Goal: Information Seeking & Learning: Learn about a topic

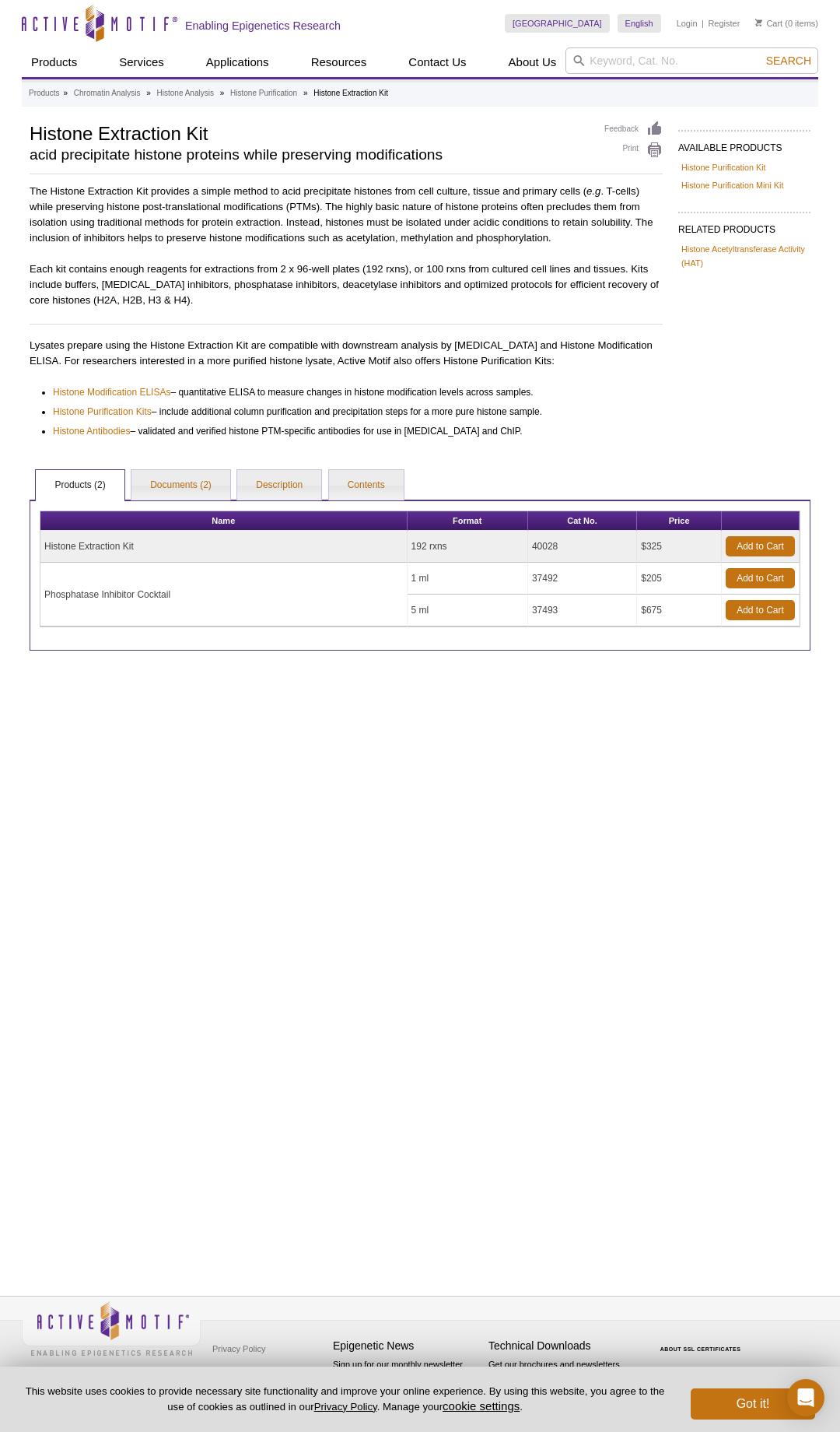
click at [140, 555] on td "Histone Extraction Kit" at bounding box center [224, 546] width 367 height 32
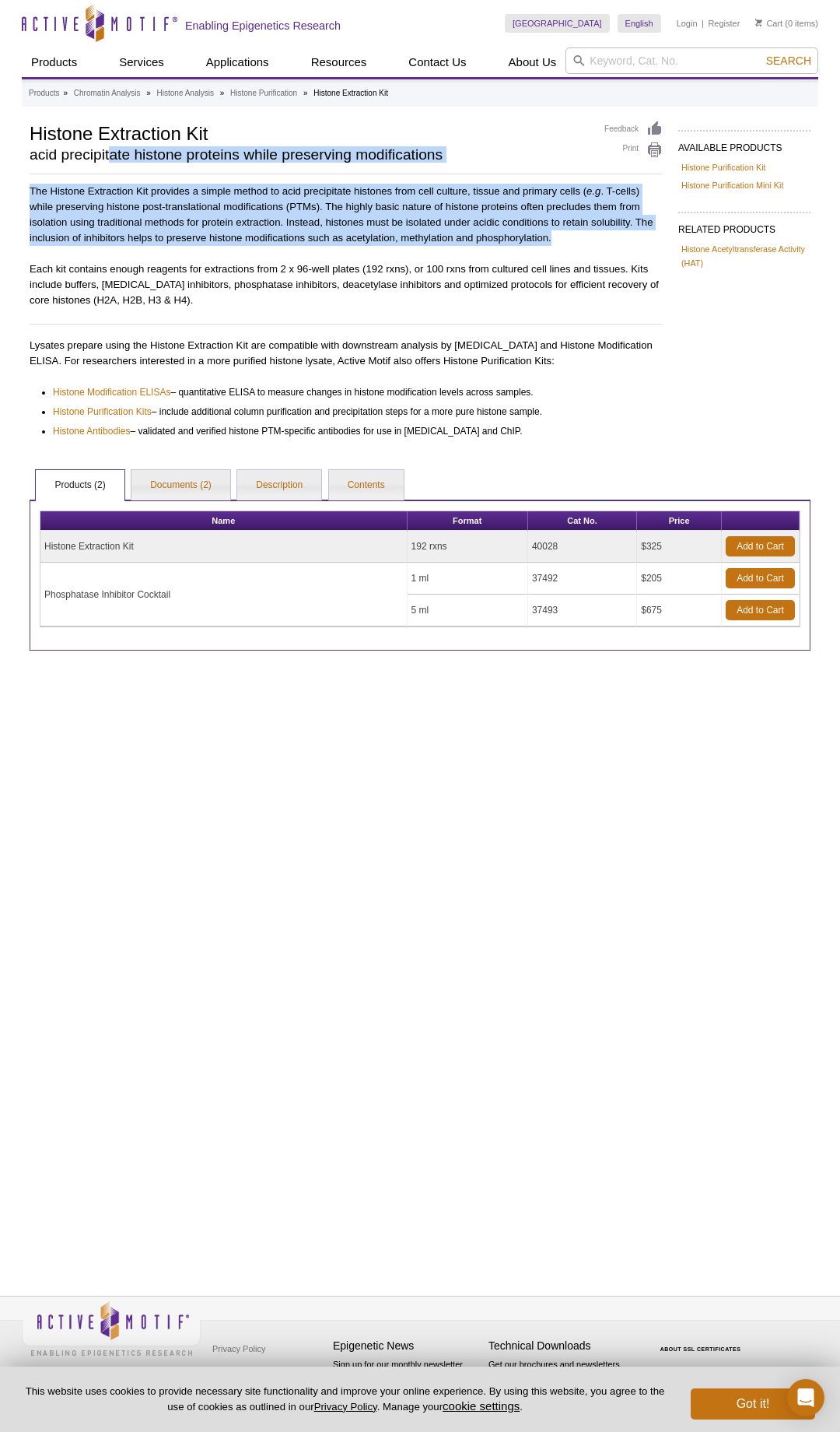
drag, startPoint x: 111, startPoint y: 150, endPoint x: 283, endPoint y: 309, distance: 234.2
click at [283, 309] on div "AVAILABLE PRODUCTS Histone Purification Kit Histone Purification Mini Kit Avail…" at bounding box center [420, 386] width 797 height 530
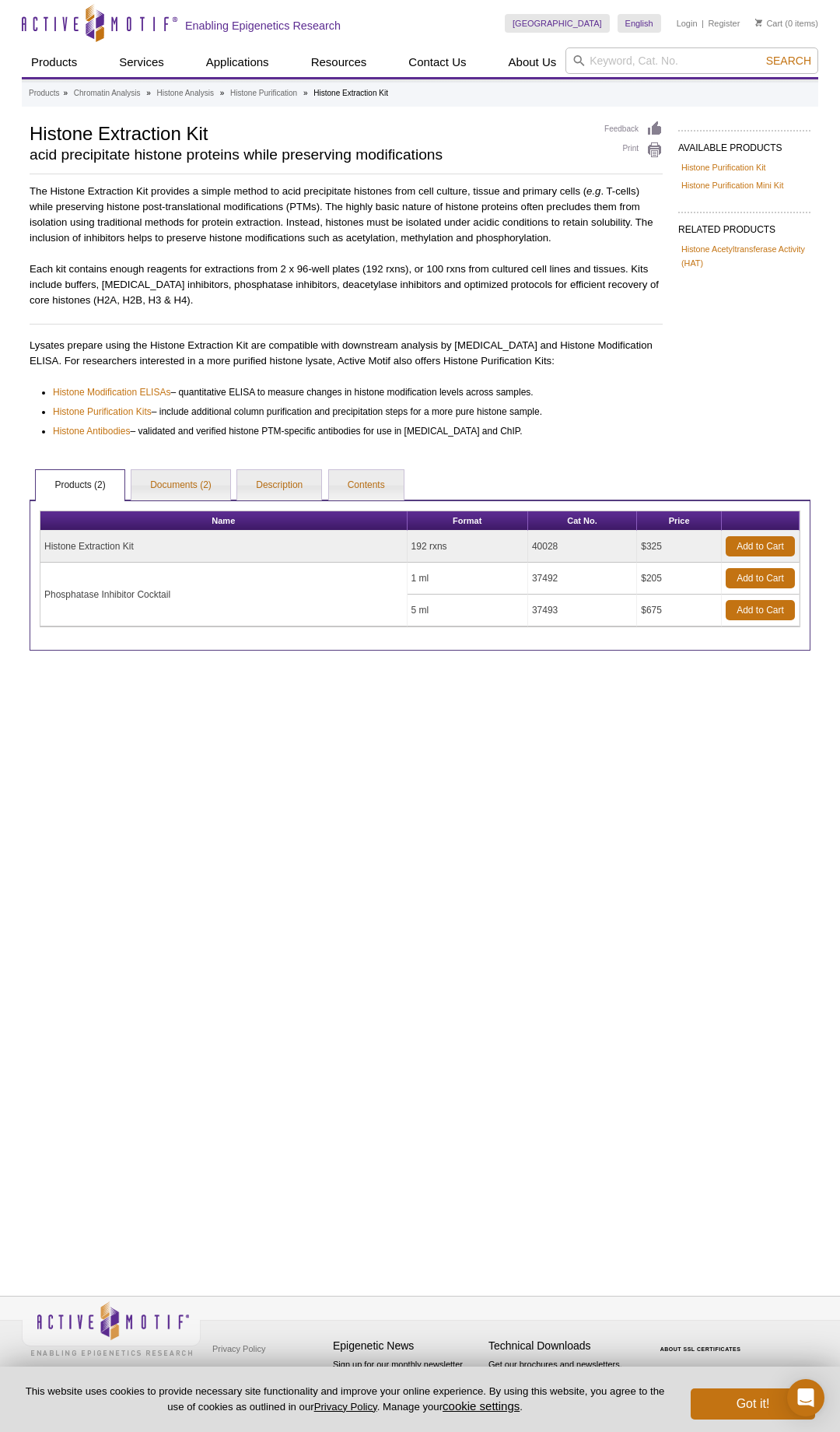
click at [333, 284] on p "Each kit contains enough reagents for extractions from 2 x 96-well plates (192 …" at bounding box center [346, 284] width 633 height 47
drag, startPoint x: 135, startPoint y: 267, endPoint x: 200, endPoint y: 267, distance: 65.0
click at [175, 267] on p "Each kit contains enough reagents for extractions from 2 x 96-well plates (192 …" at bounding box center [346, 284] width 633 height 47
click at [215, 267] on p "Each kit contains enough reagents for extractions from 2 x 96-well plates (192 …" at bounding box center [346, 284] width 633 height 47
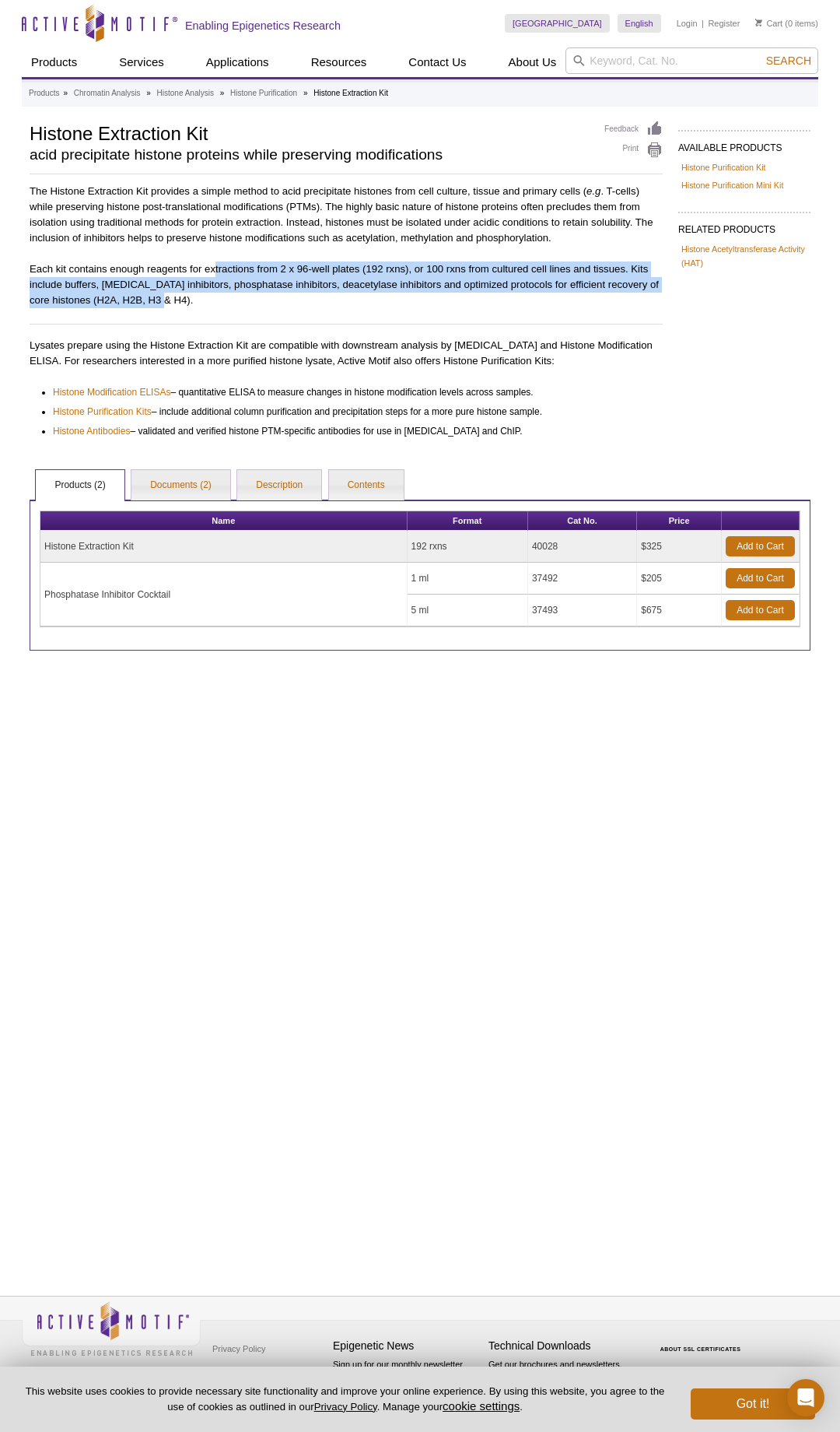
drag, startPoint x: 215, startPoint y: 267, endPoint x: 378, endPoint y: 303, distance: 166.9
click at [378, 303] on p "Each kit contains enough reagents for extractions from 2 x 96-well plates (192 …" at bounding box center [346, 284] width 633 height 47
click at [186, 478] on link "Documents (2)" at bounding box center [180, 485] width 99 height 32
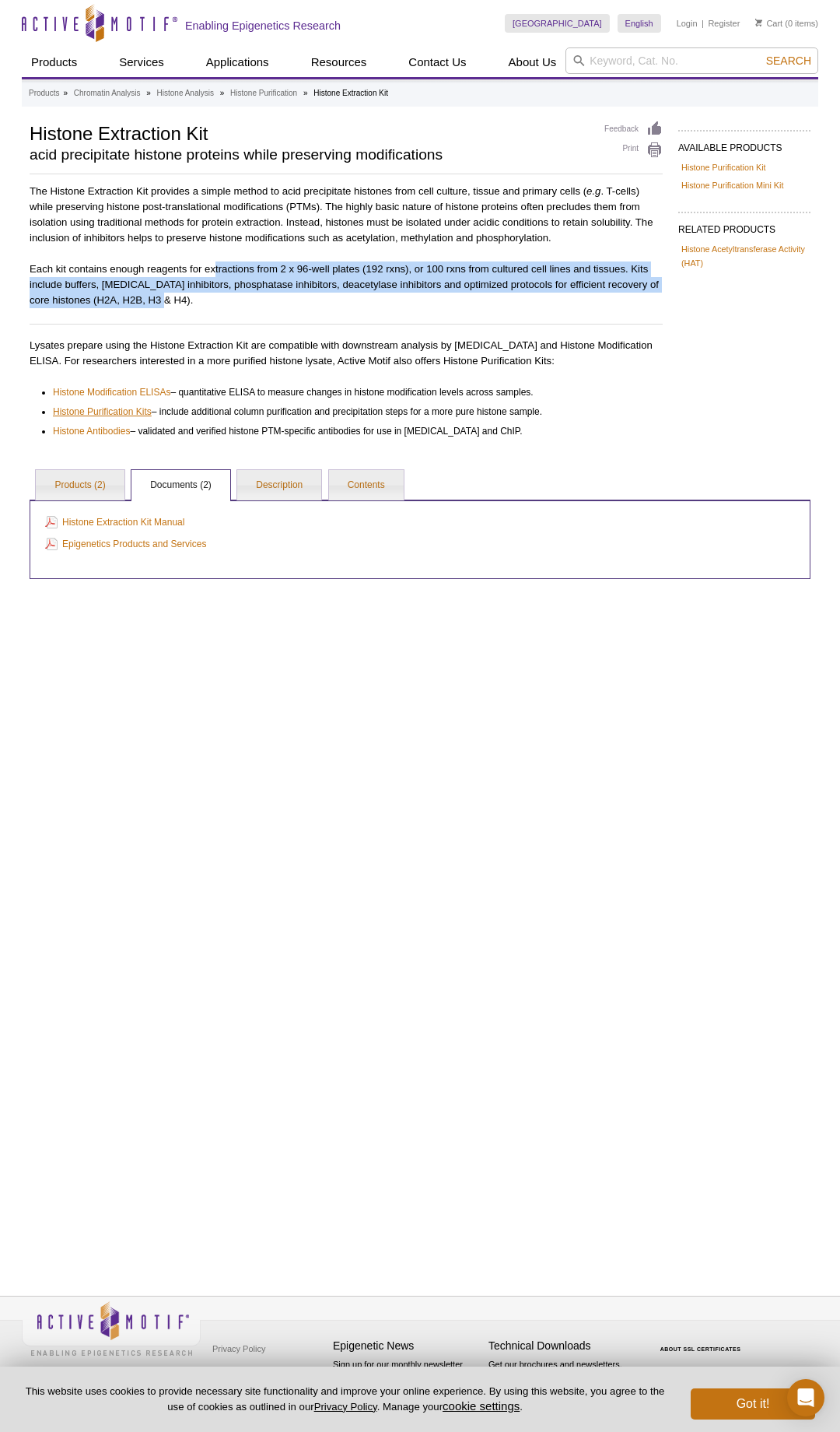
click at [124, 410] on link "Histone Purification Kits" at bounding box center [102, 411] width 99 height 15
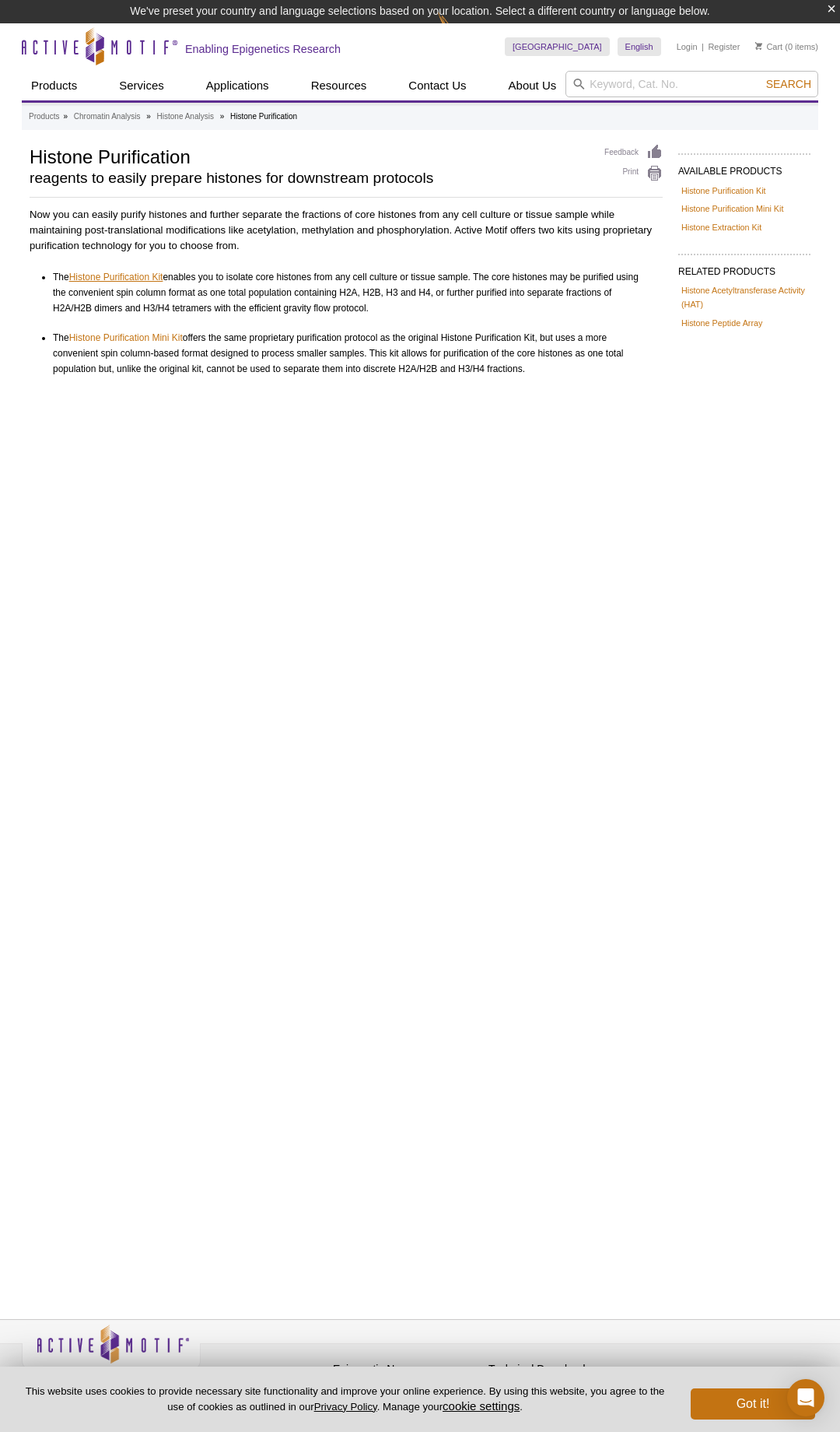
click at [138, 279] on link "Histone Purification Kit" at bounding box center [116, 277] width 94 height 15
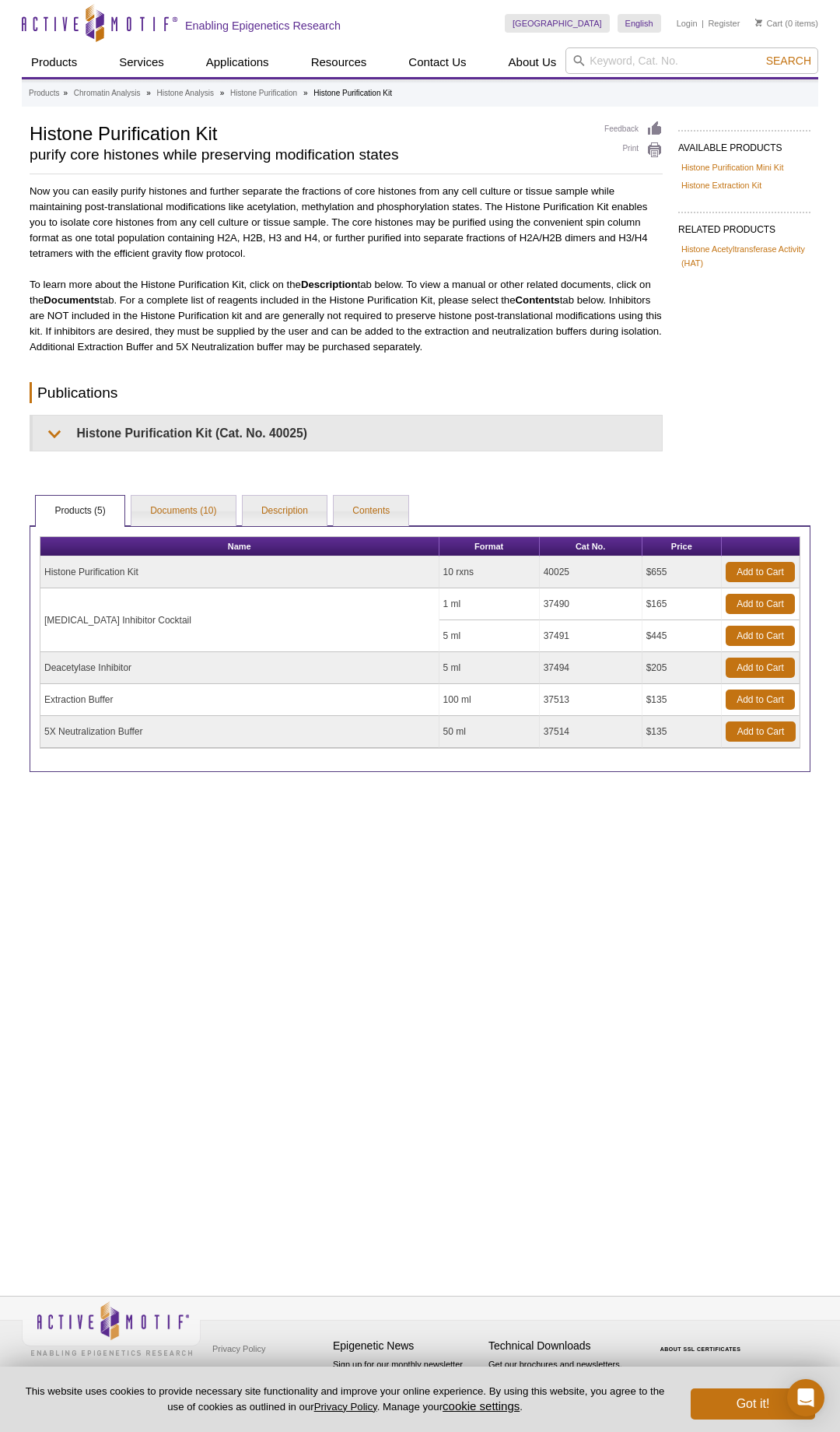
click at [185, 491] on div "AVAILABLE PRODUCTS Histone Purification Mini Kit Histone Extraction Kit Availab…" at bounding box center [420, 446] width 797 height 651
click at [182, 510] on link "Documents (10)" at bounding box center [183, 511] width 104 height 32
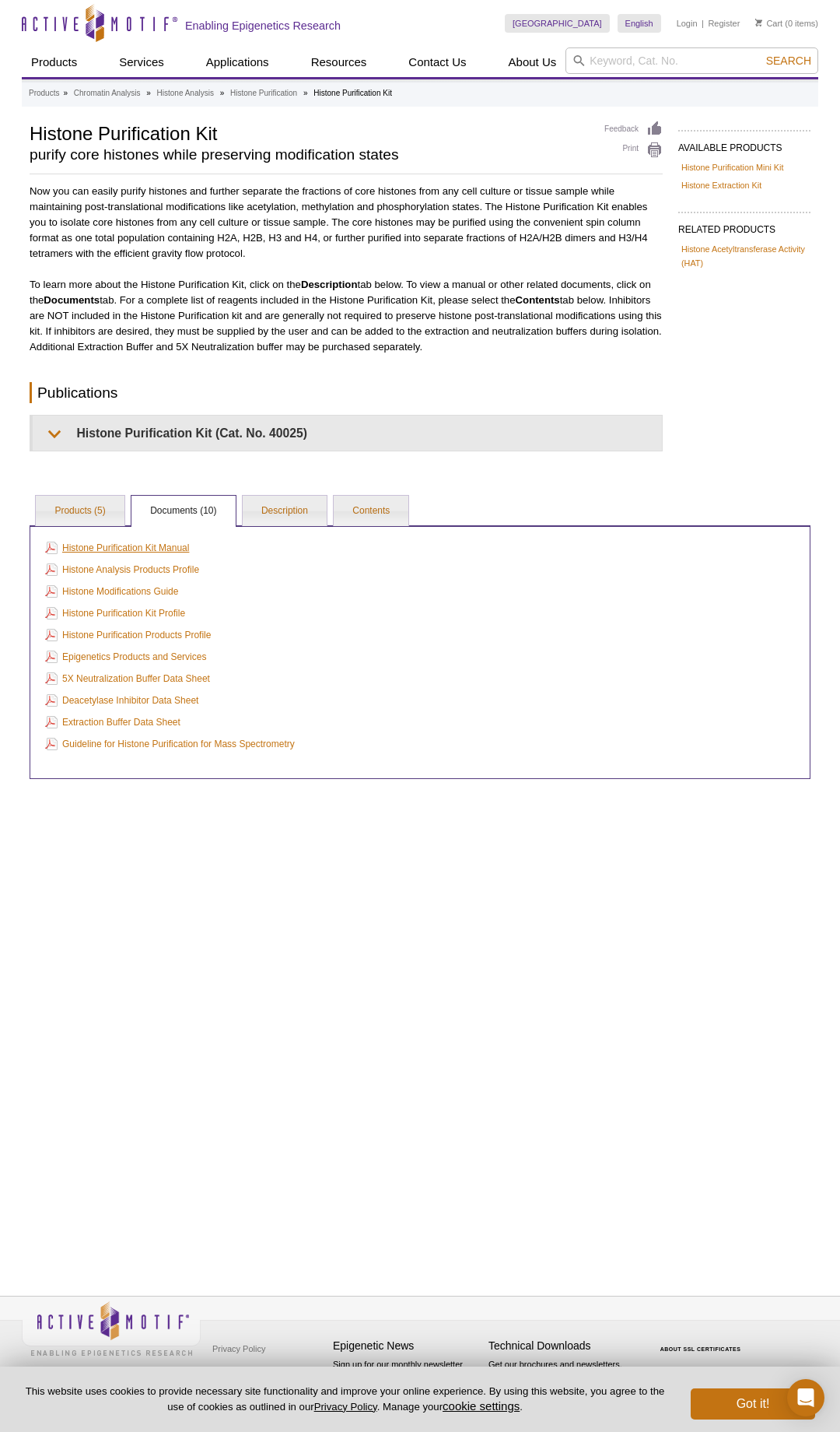
click at [166, 545] on link "Histone Purification Kit Manual" at bounding box center [117, 547] width 144 height 17
click at [752, 186] on link "Histone Extraction Kit" at bounding box center [722, 185] width 80 height 14
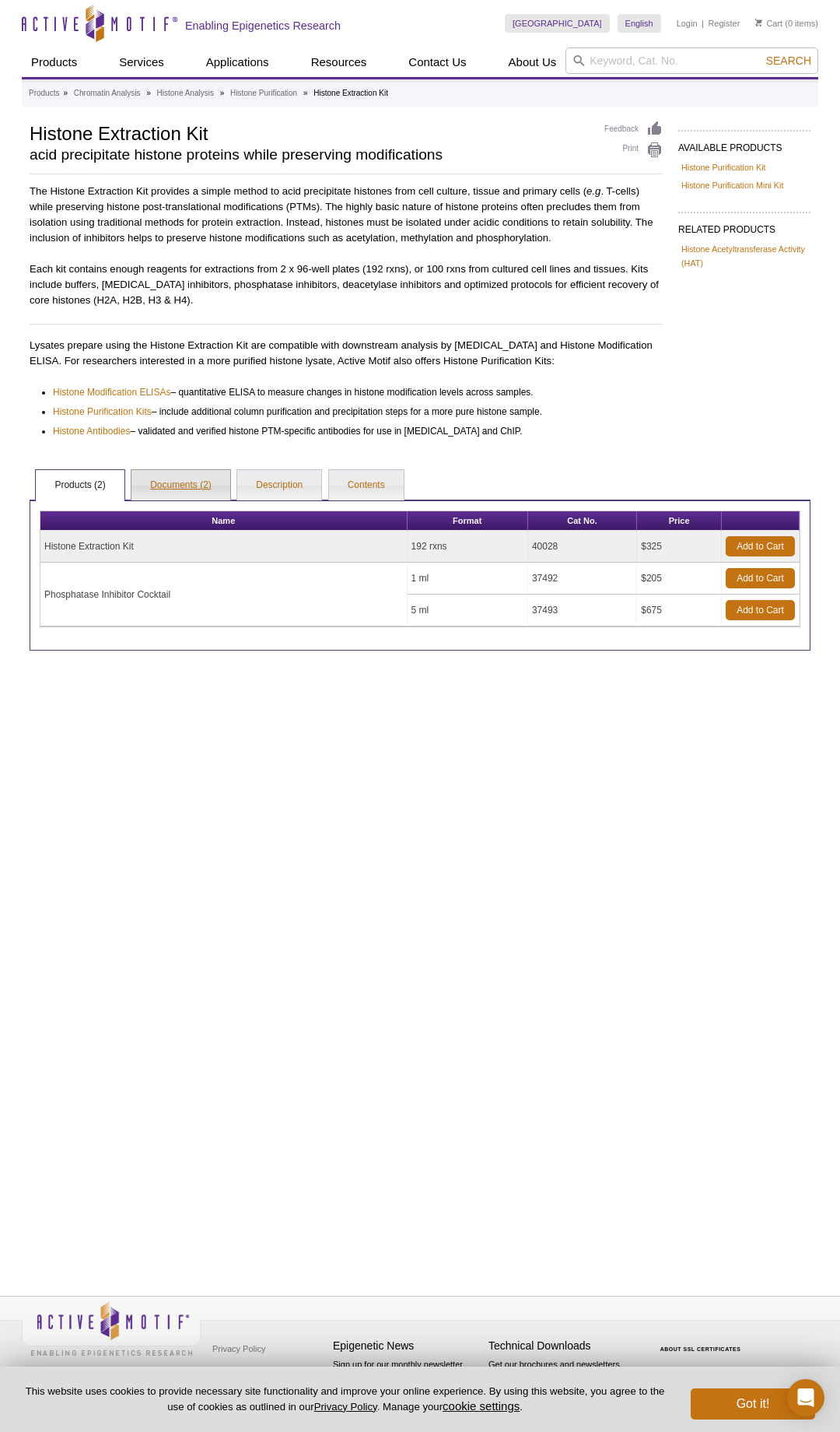
click at [202, 491] on link "Documents (2)" at bounding box center [180, 485] width 99 height 32
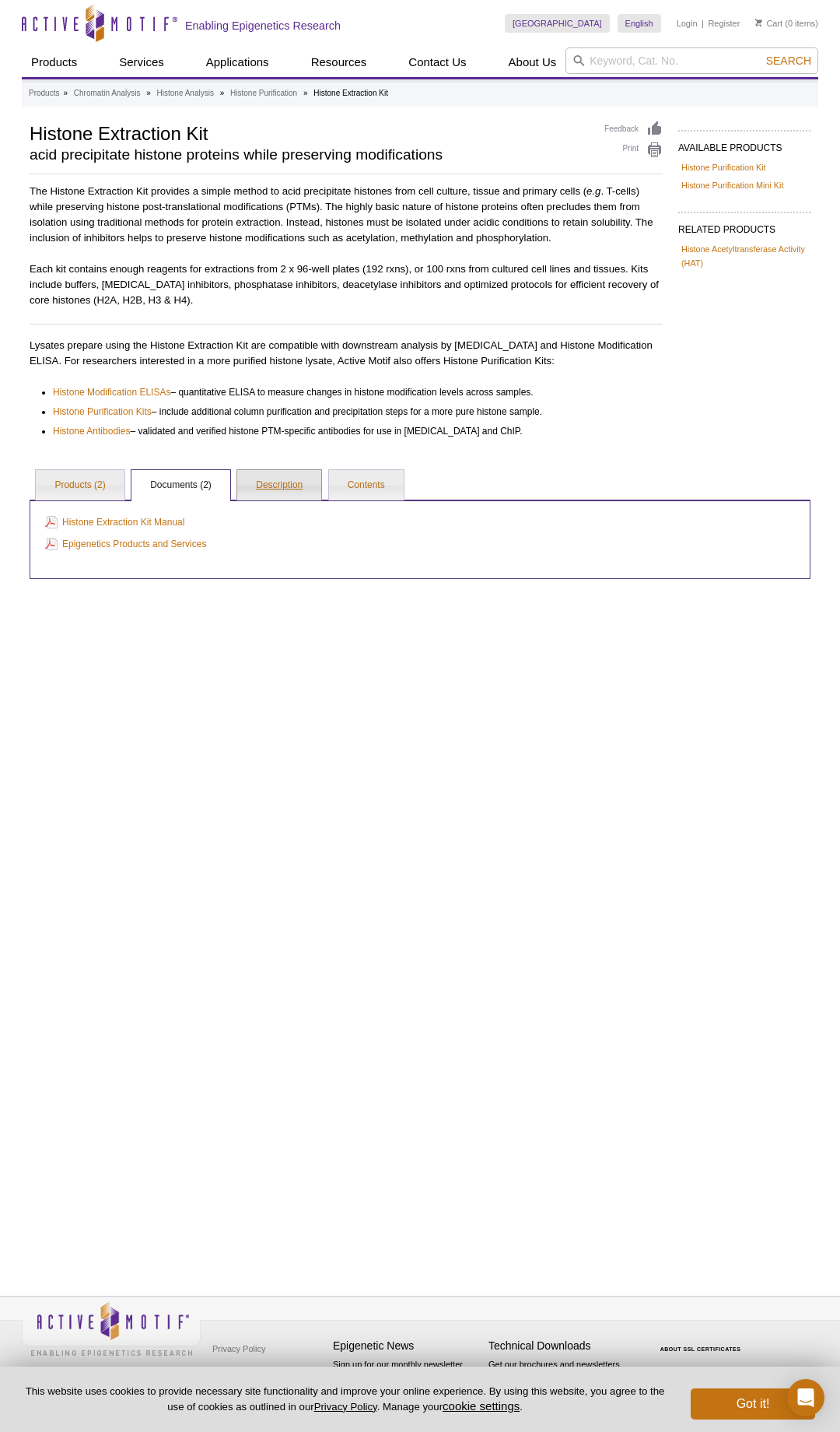
click at [272, 483] on link "Description" at bounding box center [279, 485] width 84 height 32
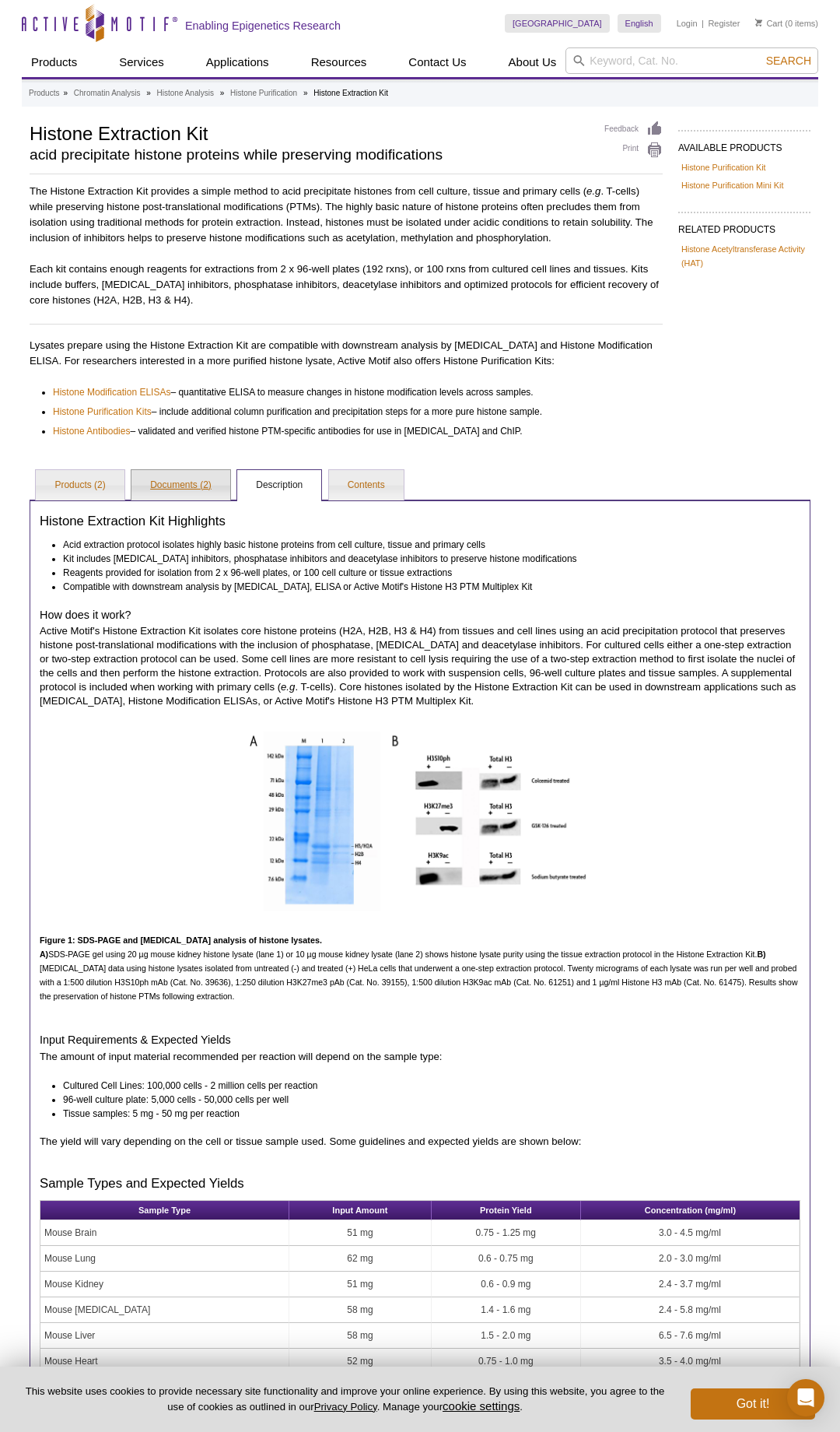
click at [173, 490] on link "Documents (2)" at bounding box center [180, 485] width 99 height 32
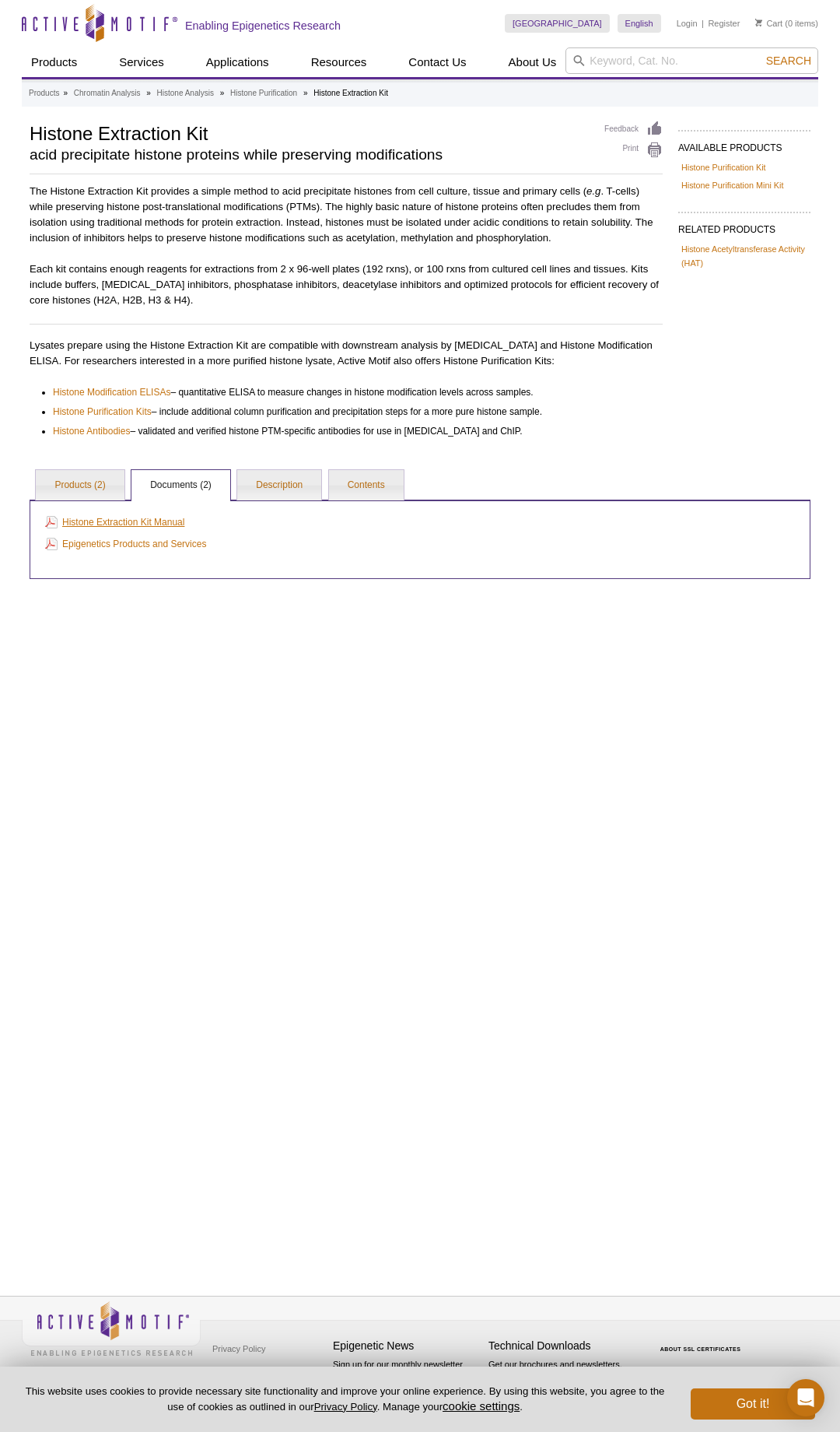
click at [158, 520] on link "Histone Extraction Kit Manual" at bounding box center [115, 522] width 140 height 17
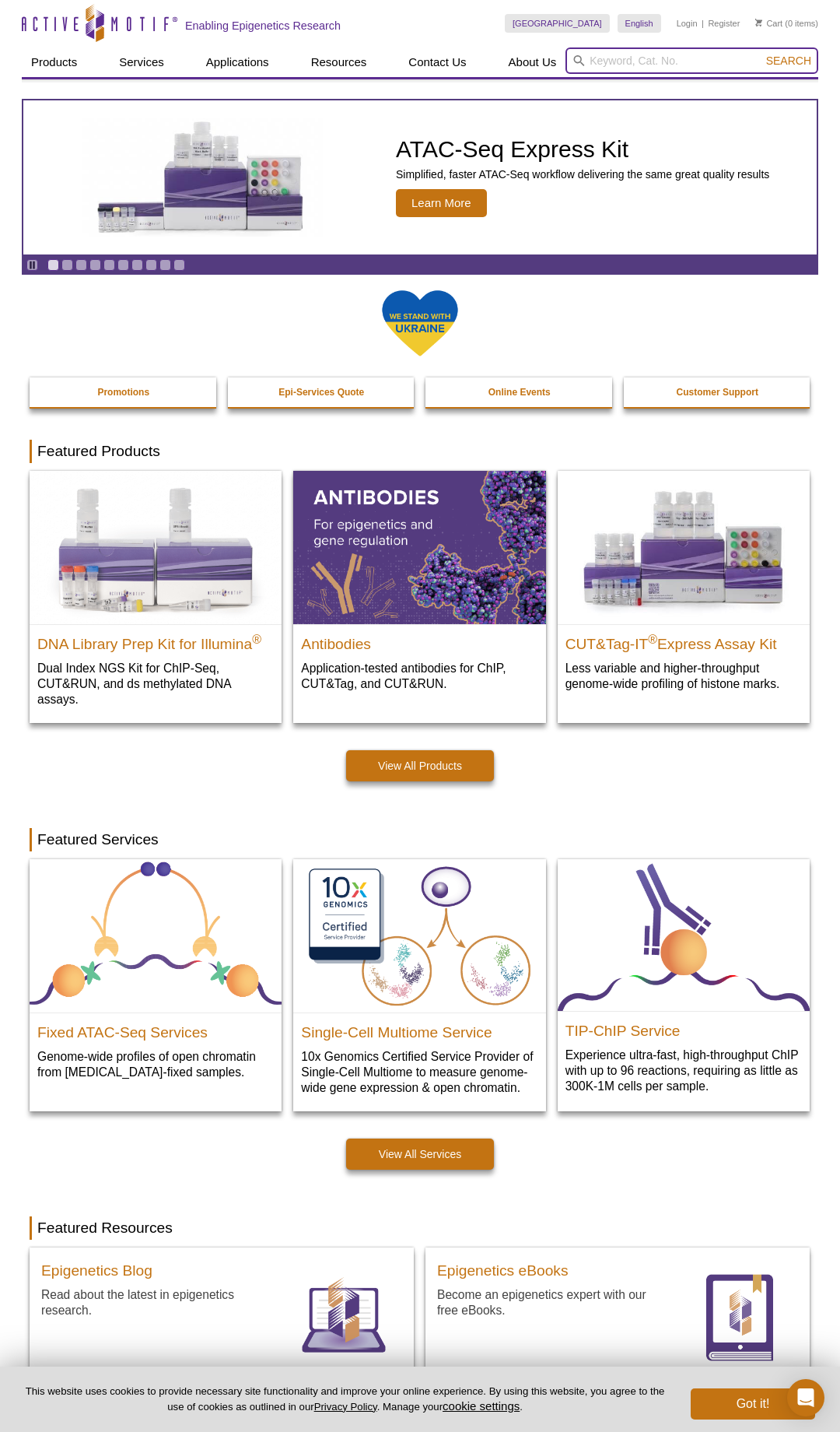
click at [603, 56] on input "search" at bounding box center [692, 60] width 253 height 26
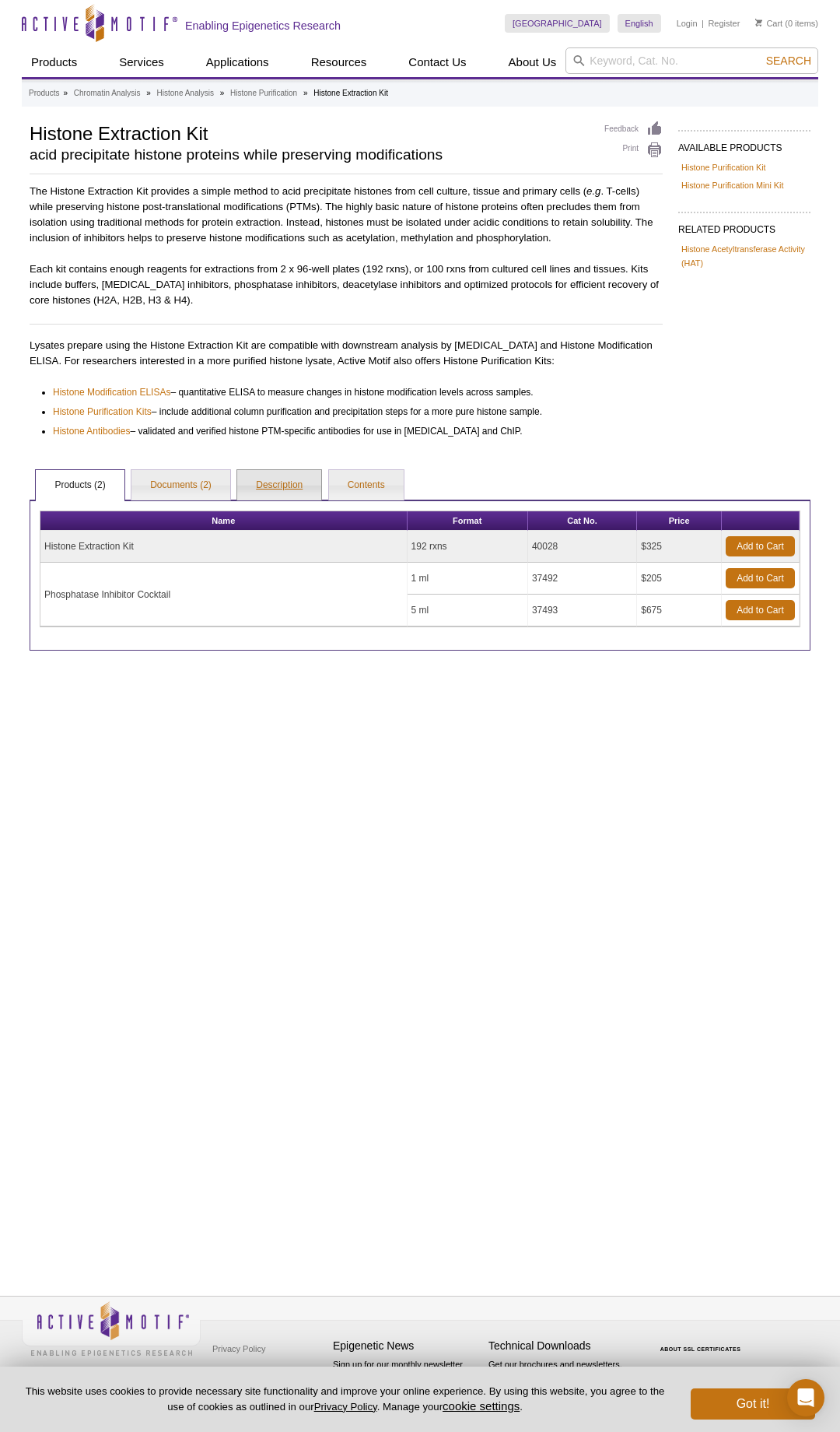
click at [298, 484] on link "Description" at bounding box center [279, 485] width 84 height 32
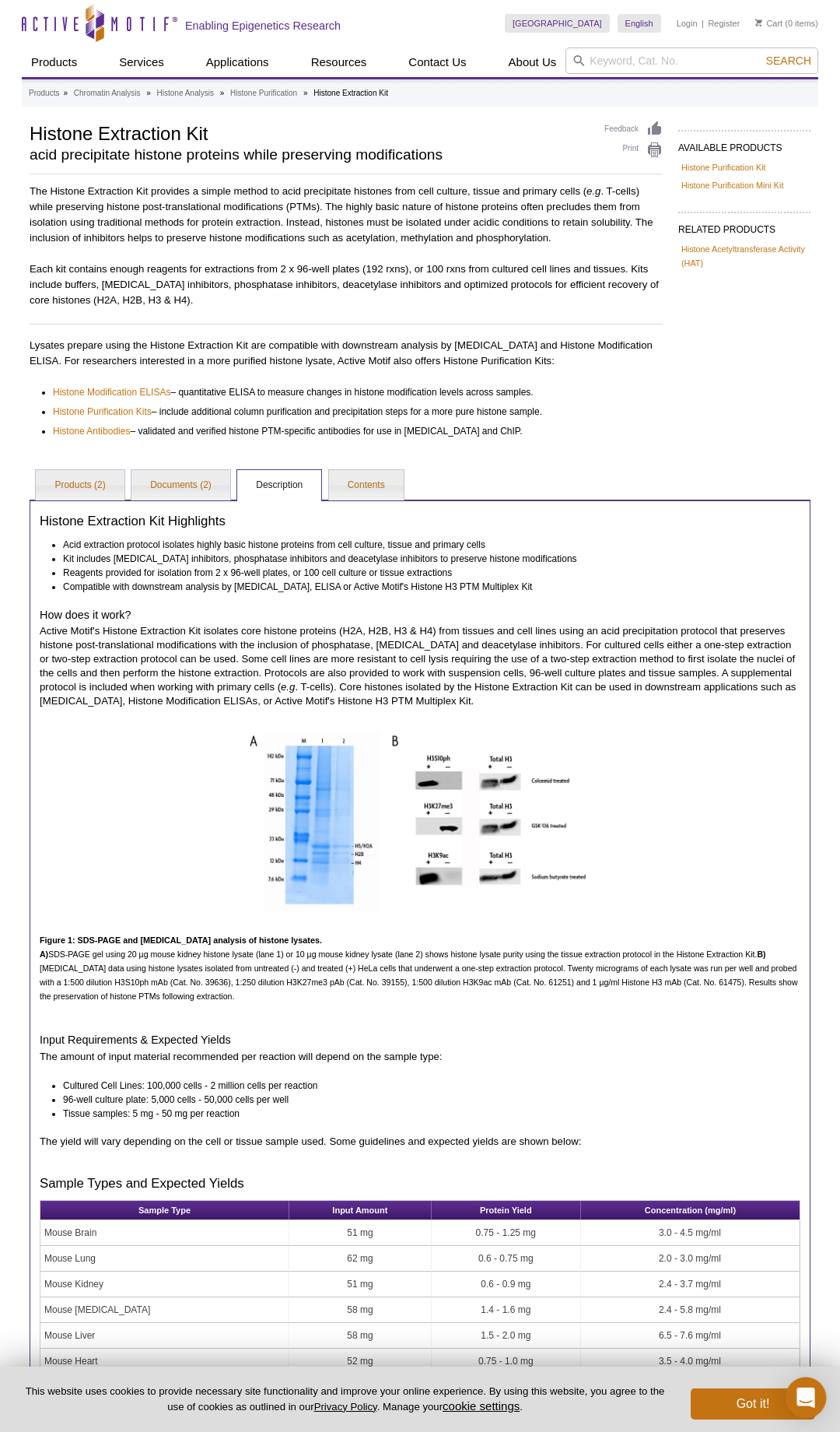
click at [803, 1395] on icon "Open Intercom Messenger" at bounding box center [805, 1398] width 18 height 20
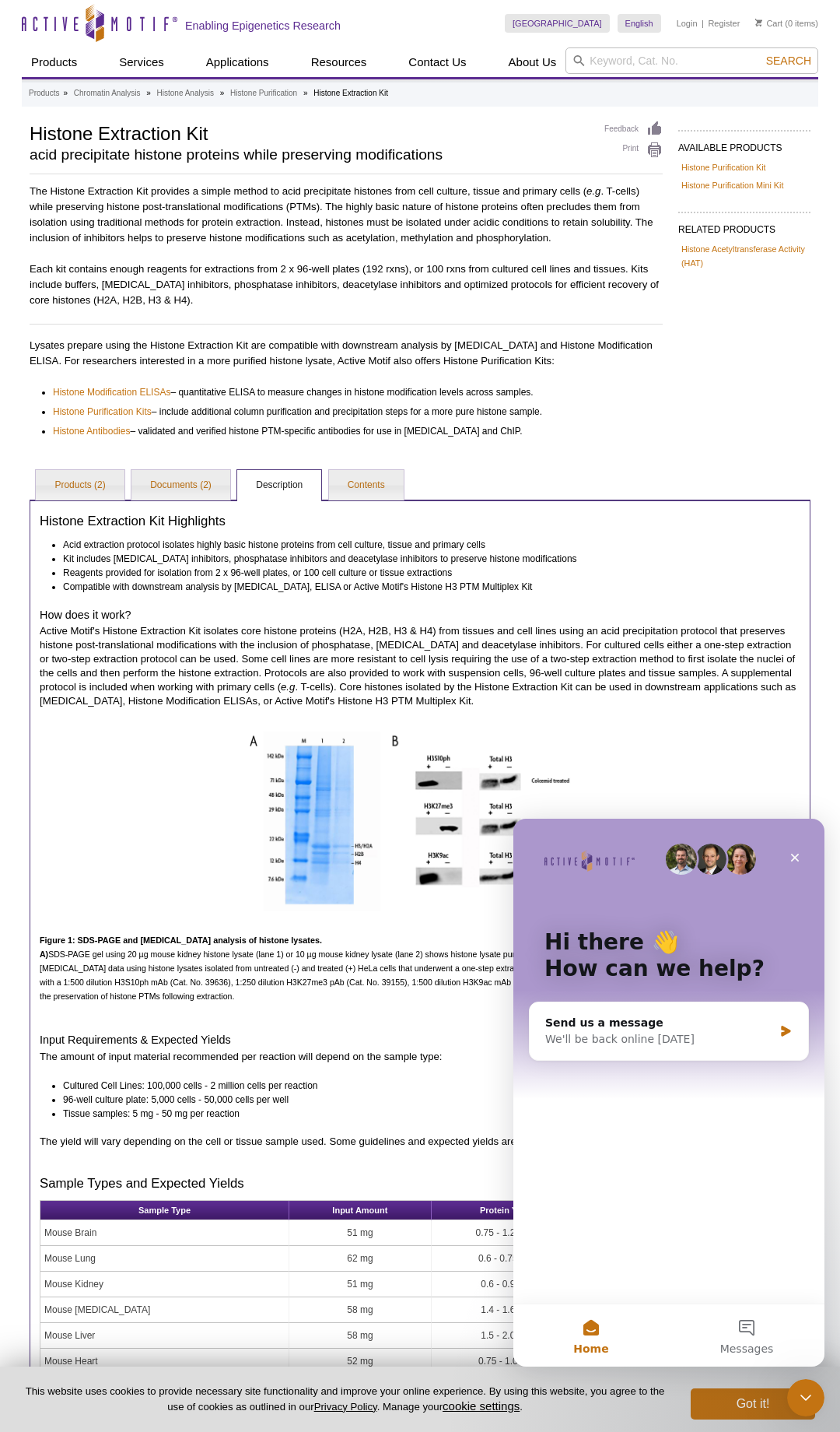
click at [729, 450] on div "AVAILABLE PRODUCTS Histone Purification Kit Histone Purification Mini Kit Avail…" at bounding box center [420, 811] width 797 height 1379
click at [790, 856] on icon "Close" at bounding box center [795, 857] width 13 height 13
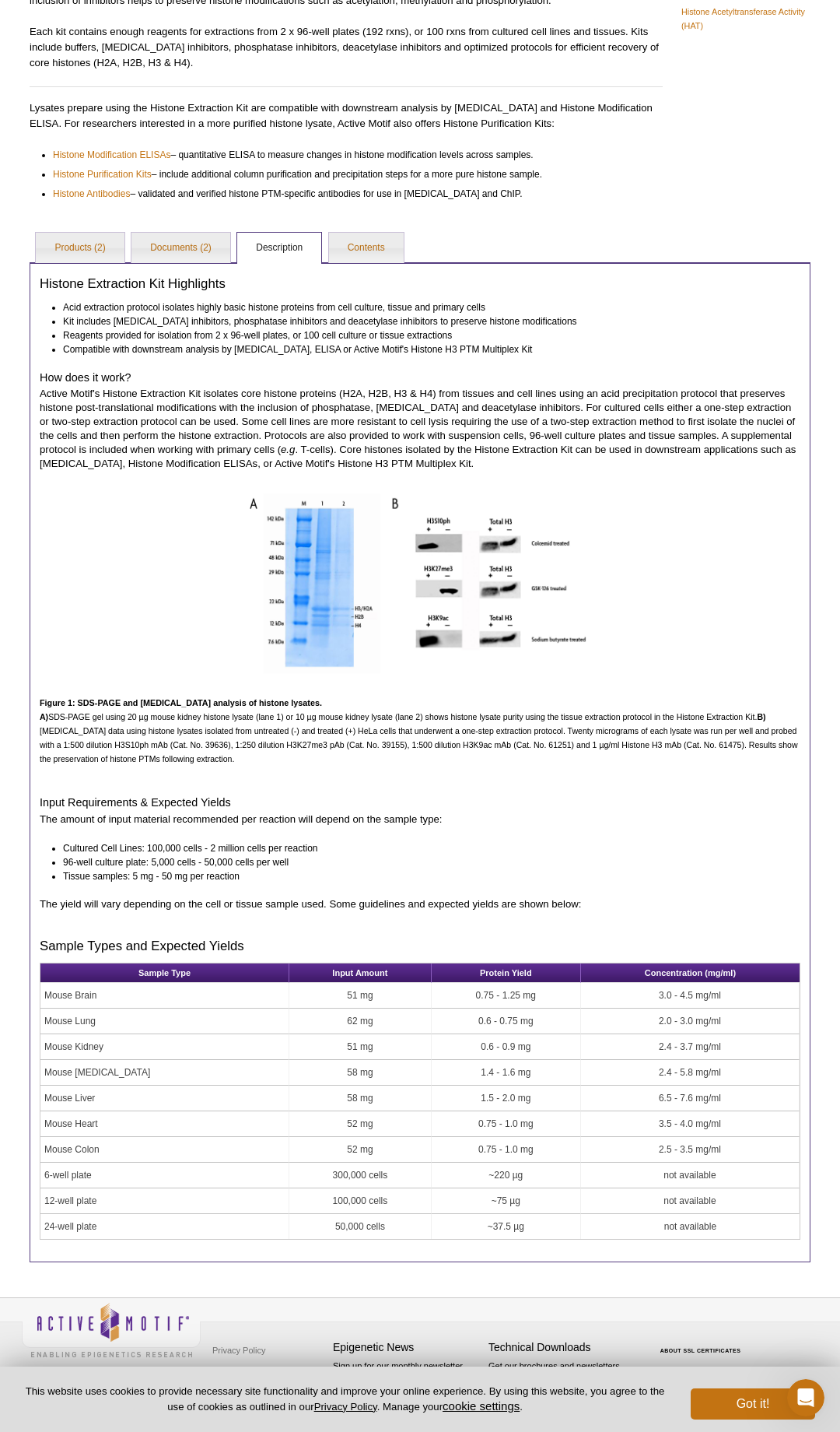
scroll to position [237, 0]
click at [163, 243] on link "Documents (2)" at bounding box center [180, 249] width 99 height 32
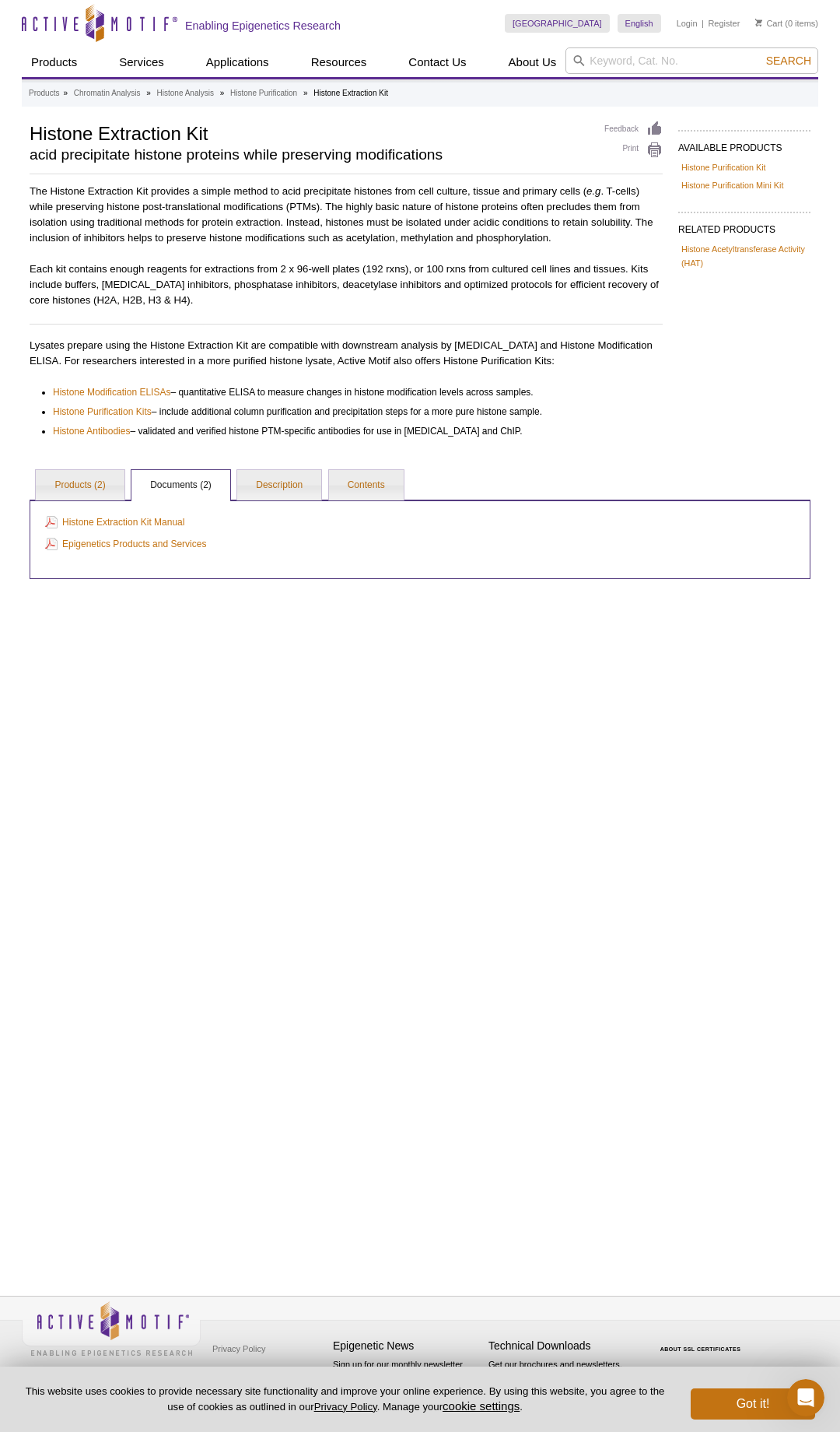
scroll to position [0, 0]
click at [352, 493] on link "Contents" at bounding box center [367, 485] width 75 height 32
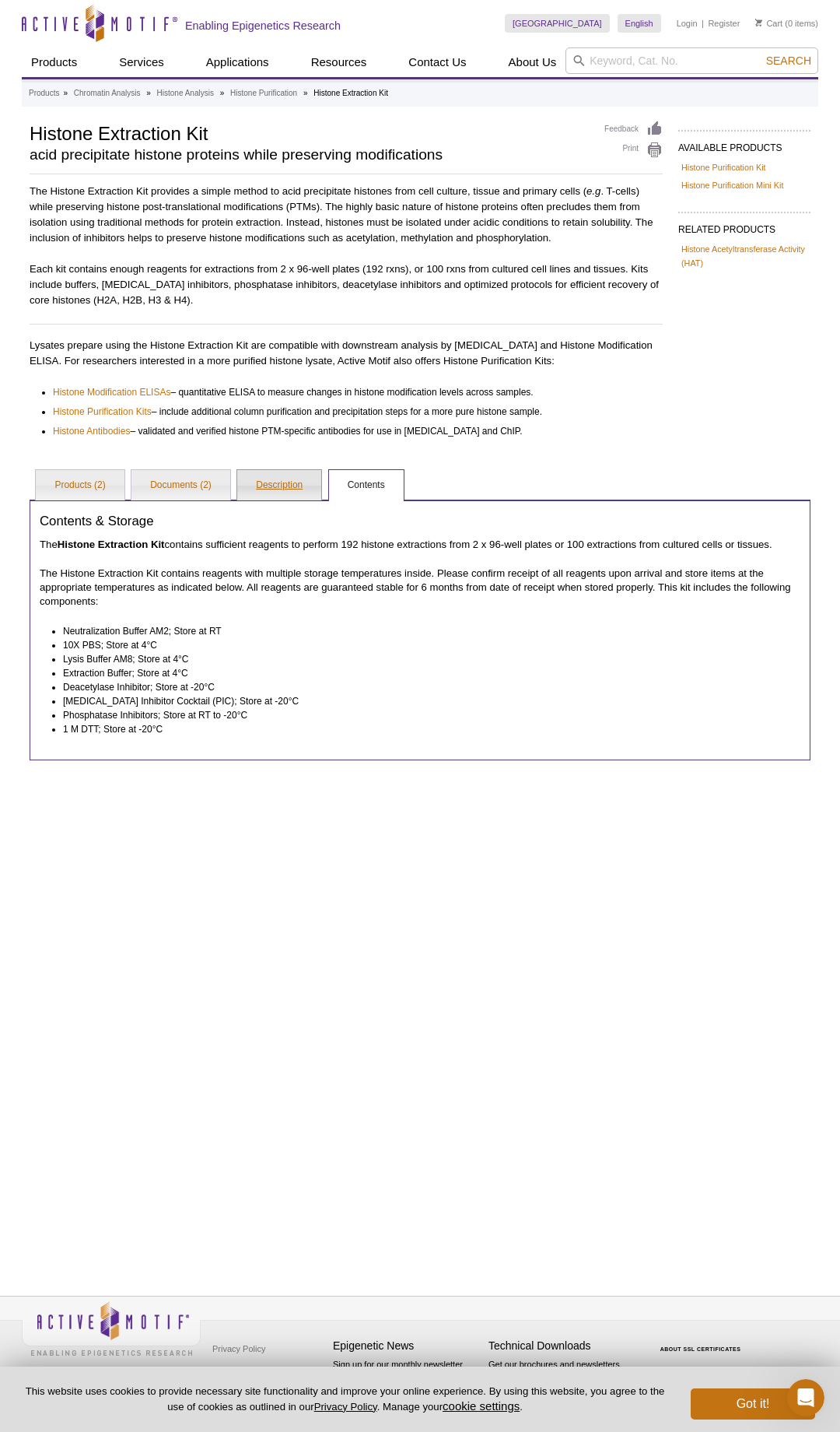
click at [293, 479] on link "Description" at bounding box center [279, 485] width 84 height 32
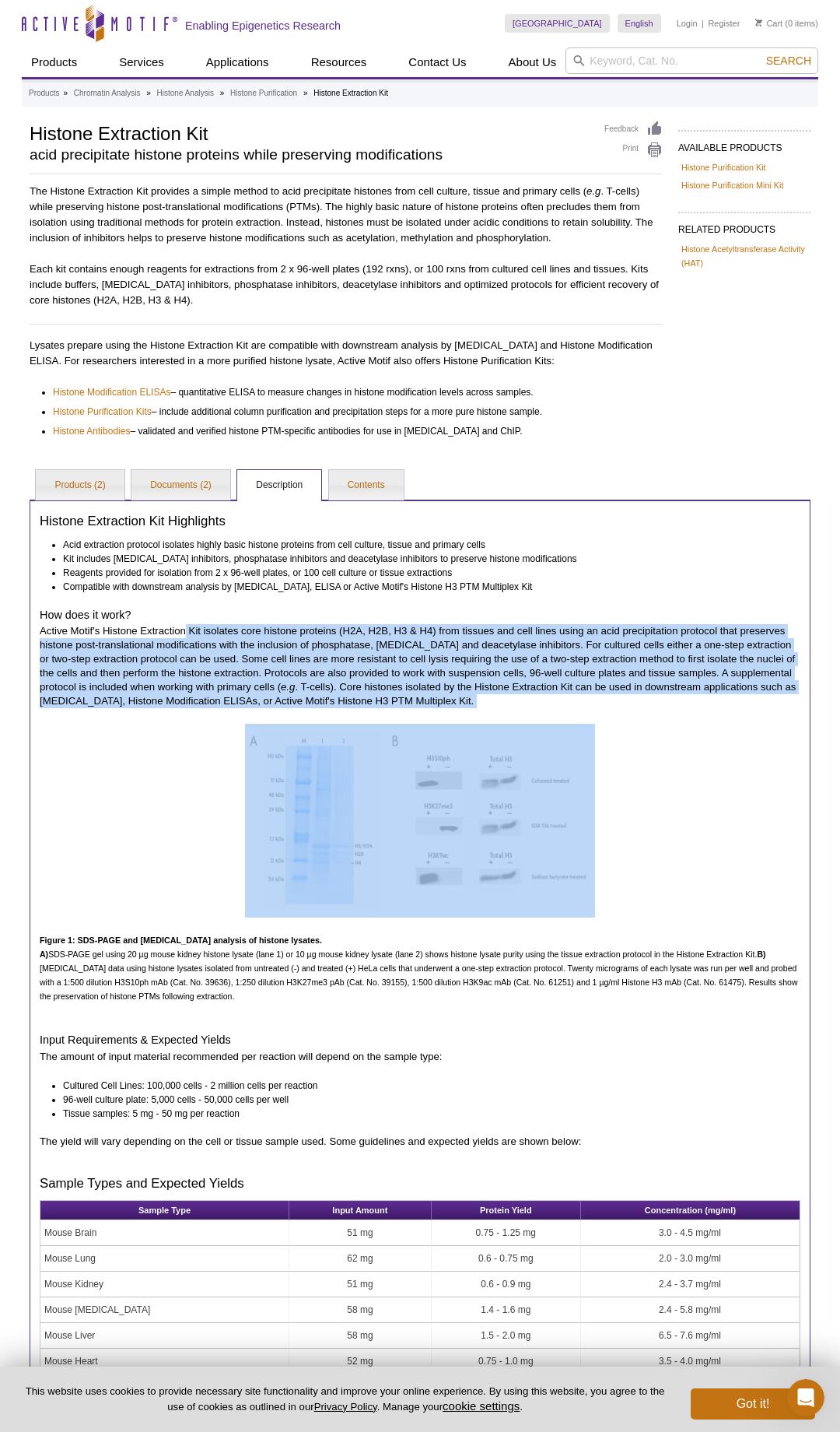
drag, startPoint x: 185, startPoint y: 630, endPoint x: 220, endPoint y: 816, distance: 189.3
click at [220, 816] on div "Histone Extraction Kit Highlights Acid extraction protocol isolates highly basi…" at bounding box center [420, 1000] width 781 height 1000
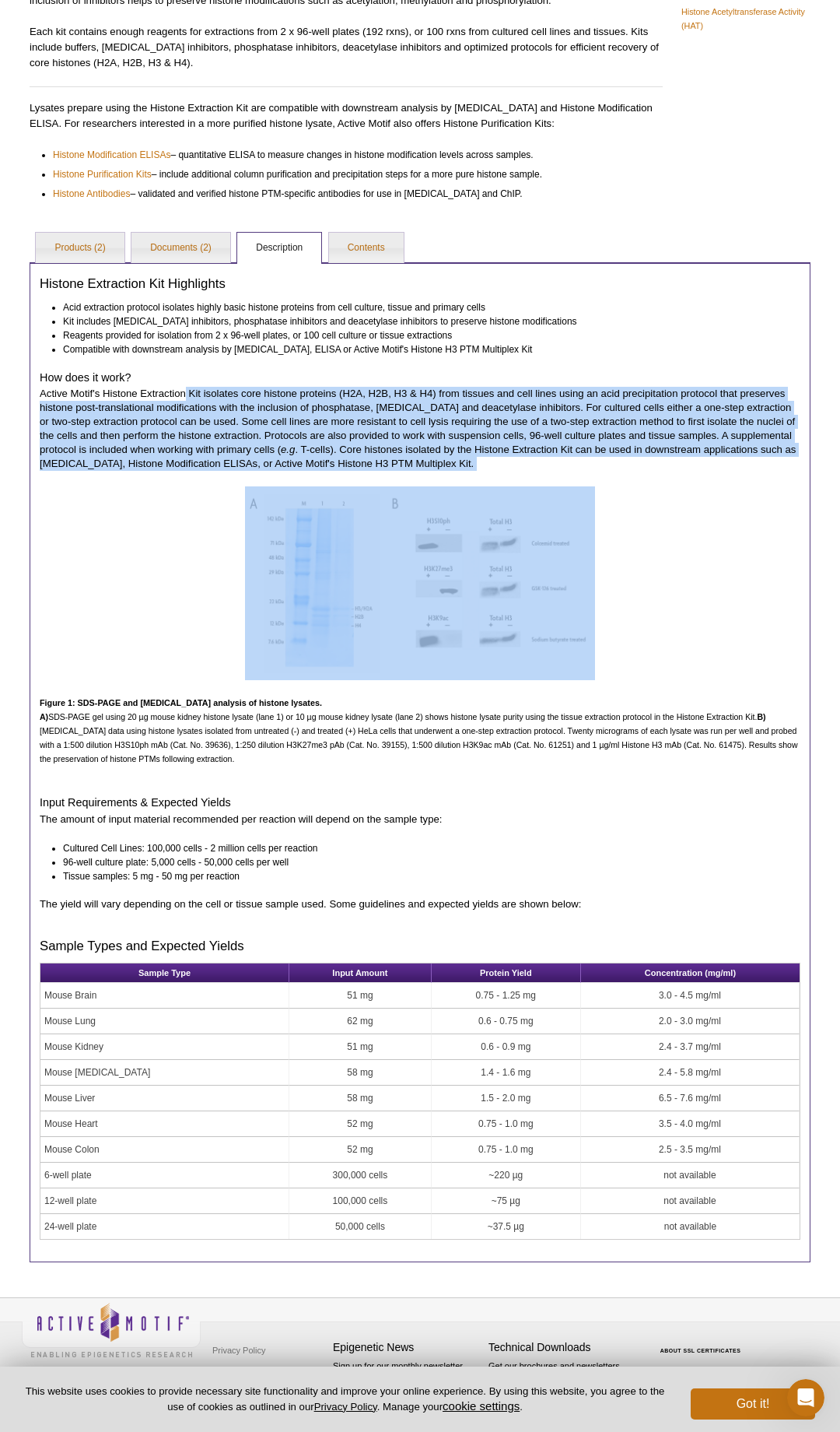
scroll to position [237, 0]
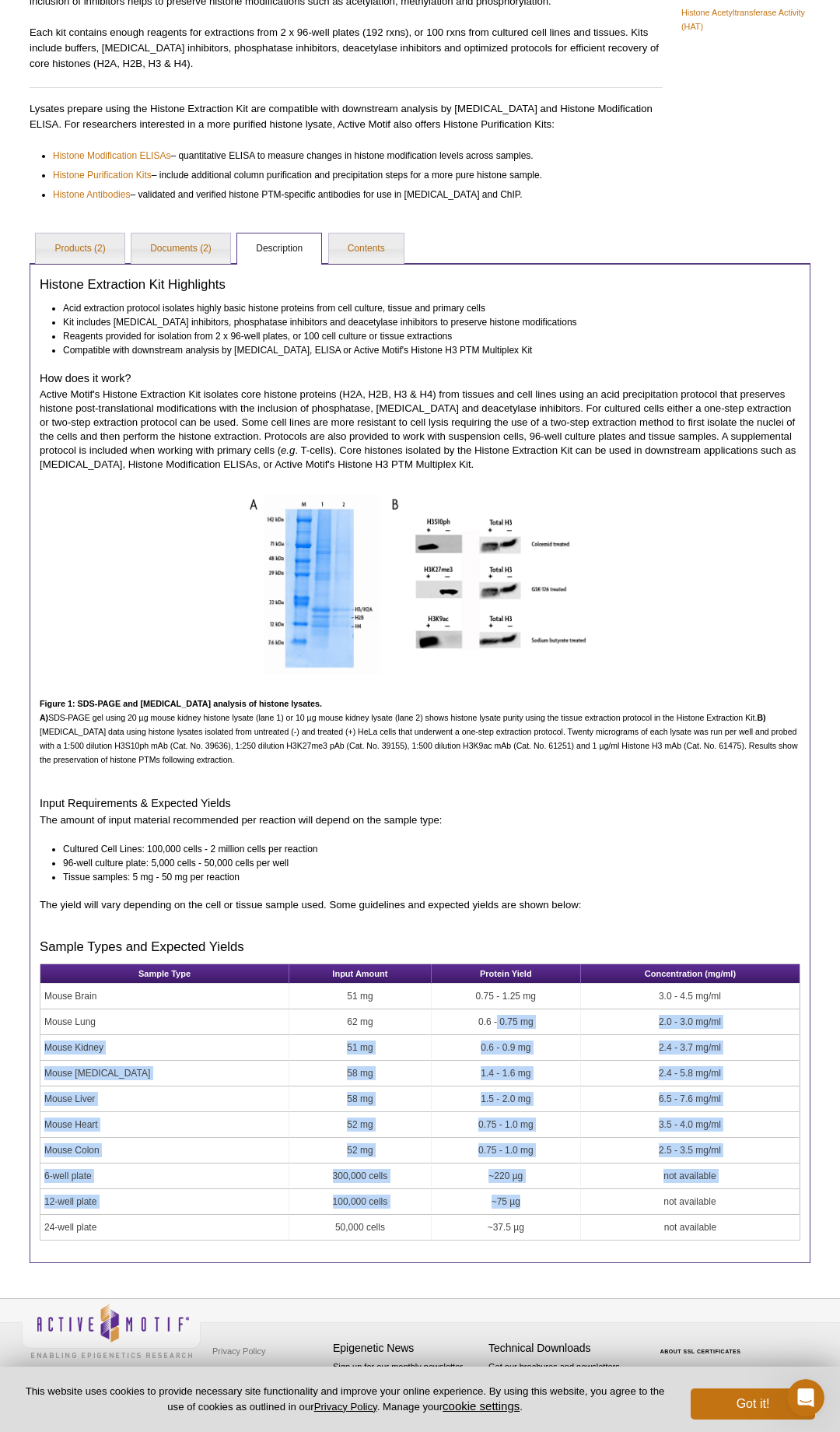
drag, startPoint x: 451, startPoint y: 1019, endPoint x: 491, endPoint y: 1200, distance: 185.4
click at [493, 1200] on tbody "Mouse Brain 51 mg 0.75 - 1.25 mg 3.0 - 4.5 mg/ml Mouse Lung 62 mg 0.6 - 0.75 mg…" at bounding box center [420, 1111] width 759 height 256
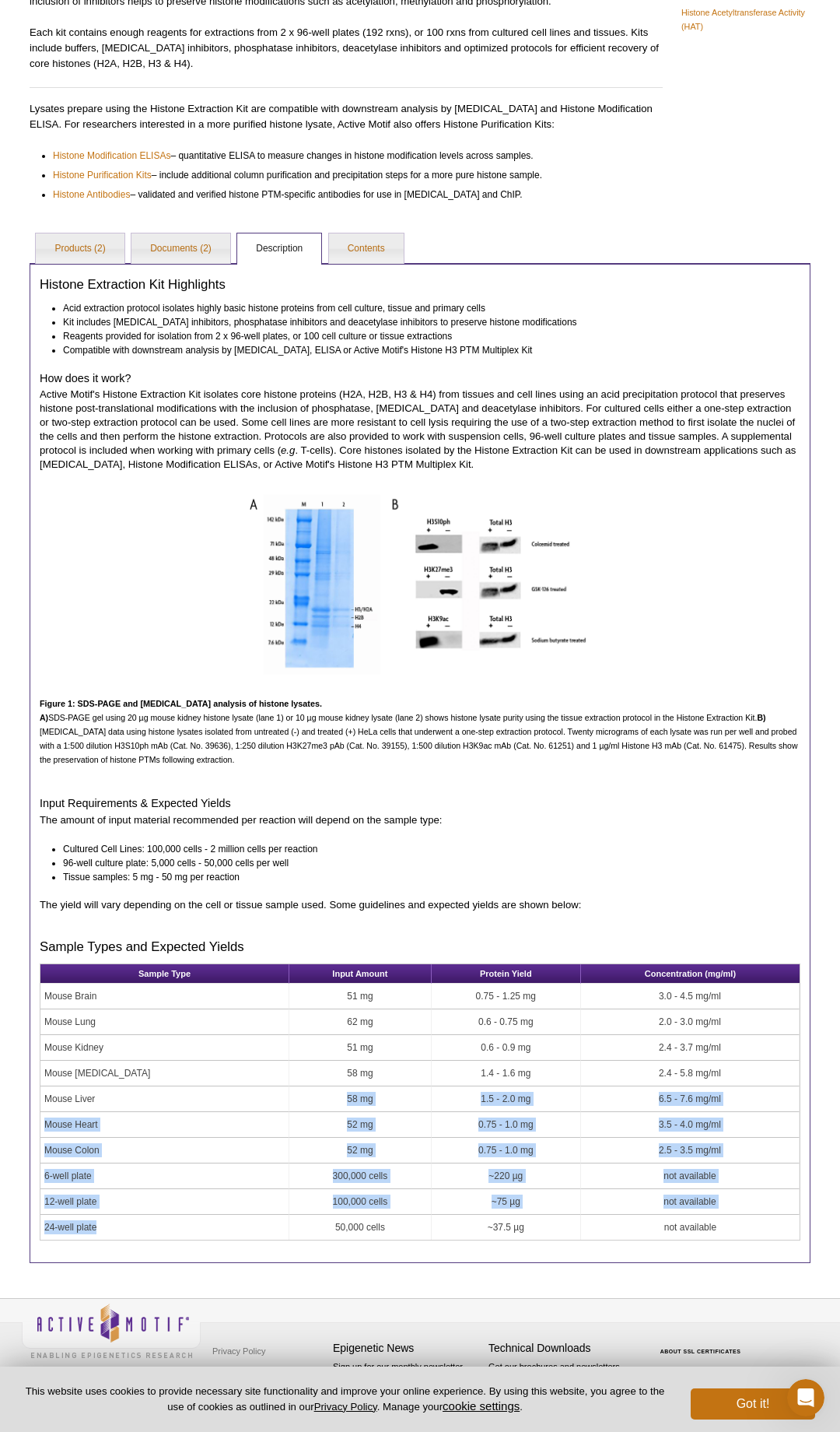
drag, startPoint x: 107, startPoint y: 1100, endPoint x: 114, endPoint y: 1229, distance: 129.2
click at [114, 1229] on tbody "Mouse Brain 51 mg 0.75 - 1.25 mg 3.0 - 4.5 mg/ml Mouse Lung 62 mg 0.6 - 0.75 mg…" at bounding box center [420, 1111] width 759 height 256
click at [113, 1229] on td "24-well plate" at bounding box center [165, 1227] width 249 height 25
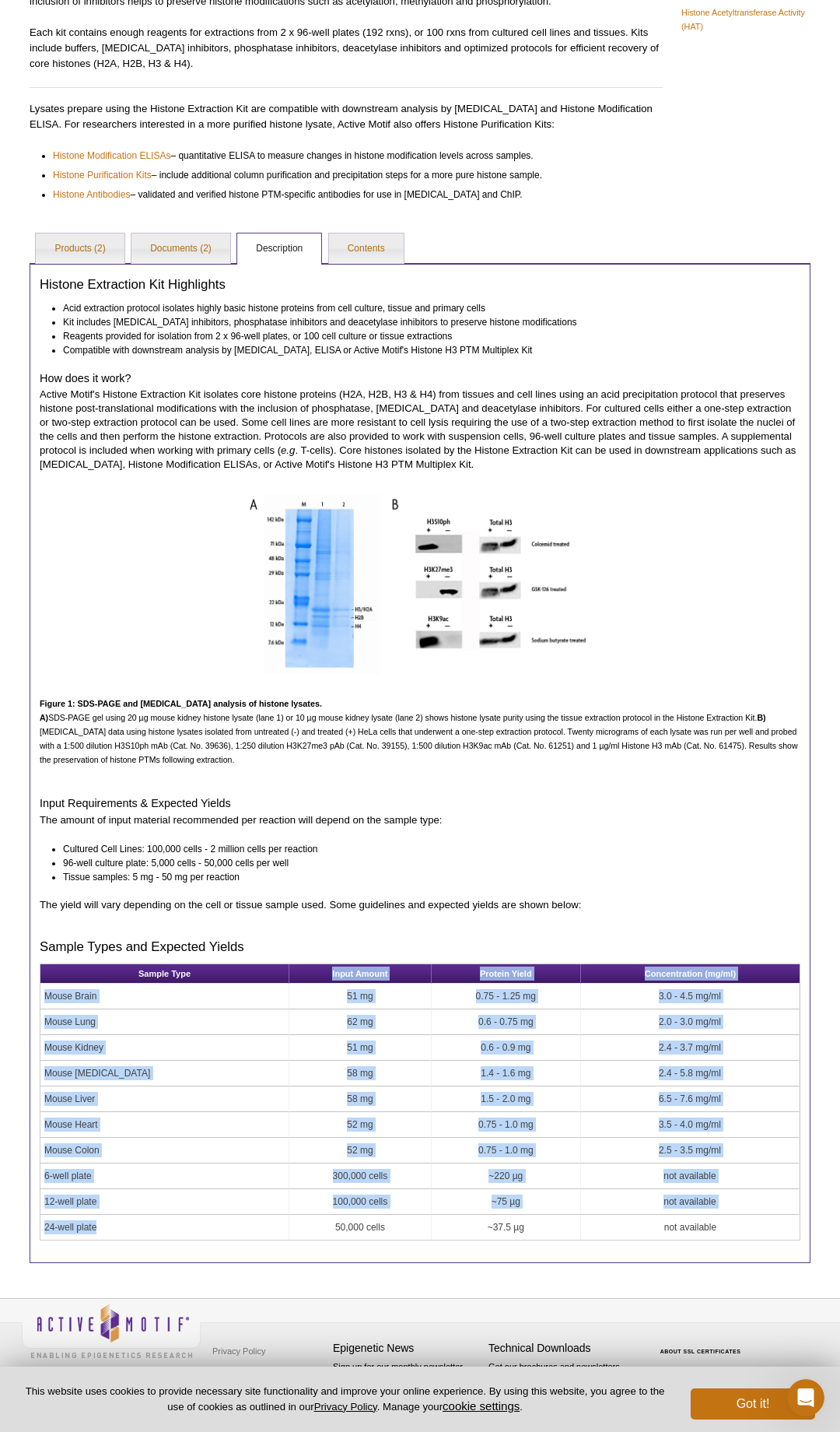
drag, startPoint x: 103, startPoint y: 1225, endPoint x: 58, endPoint y: 977, distance: 252.0
click at [58, 977] on table "Sample Type Input Amount Protein Yield Concentration (mg/ml) Mouse Brain 51 mg …" at bounding box center [420, 1102] width 761 height 277
click at [71, 249] on link "Products (2)" at bounding box center [79, 249] width 88 height 32
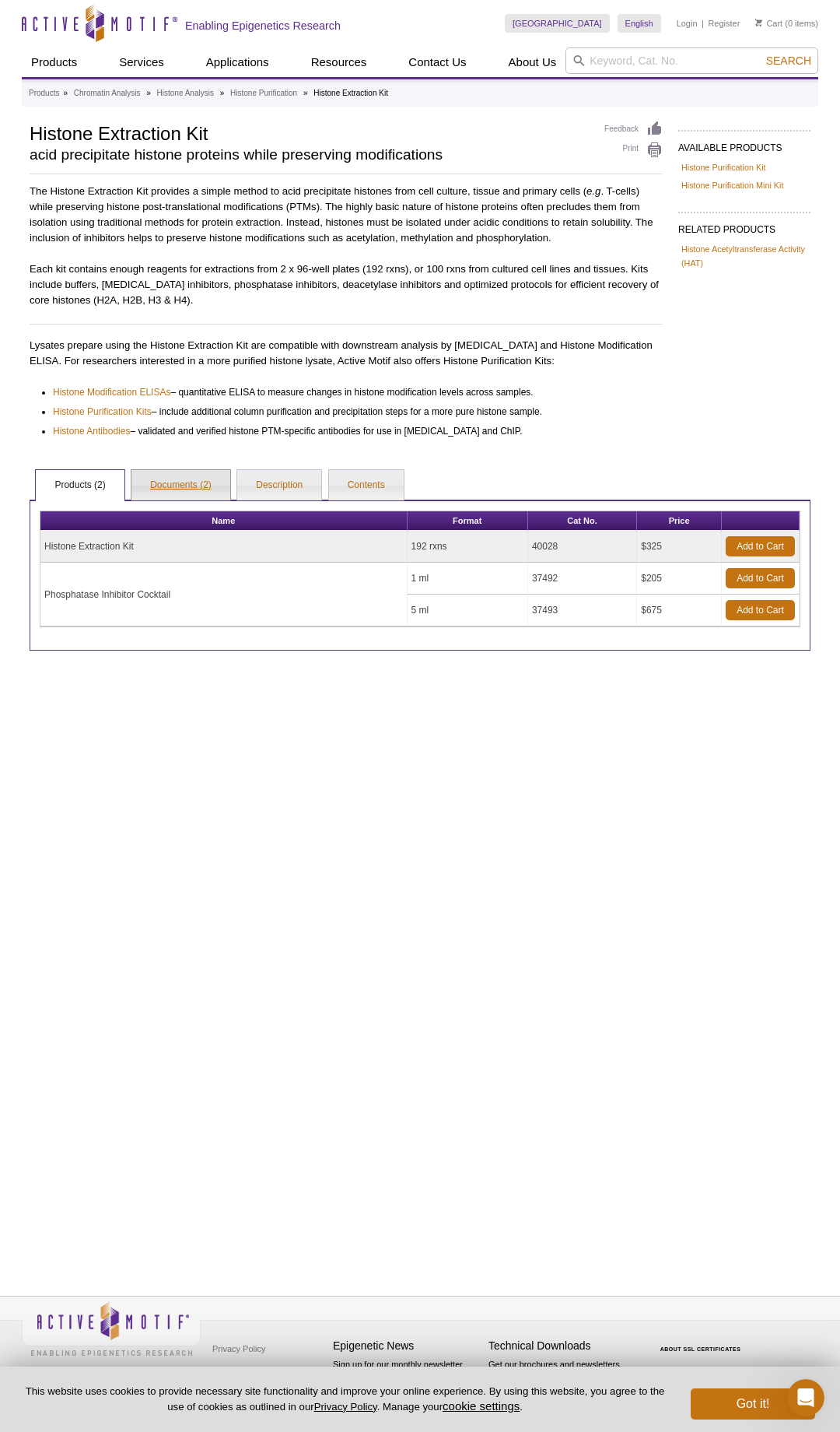
click at [190, 477] on link "Documents (2)" at bounding box center [180, 485] width 99 height 32
